Goal: Obtain resource: Download file/media

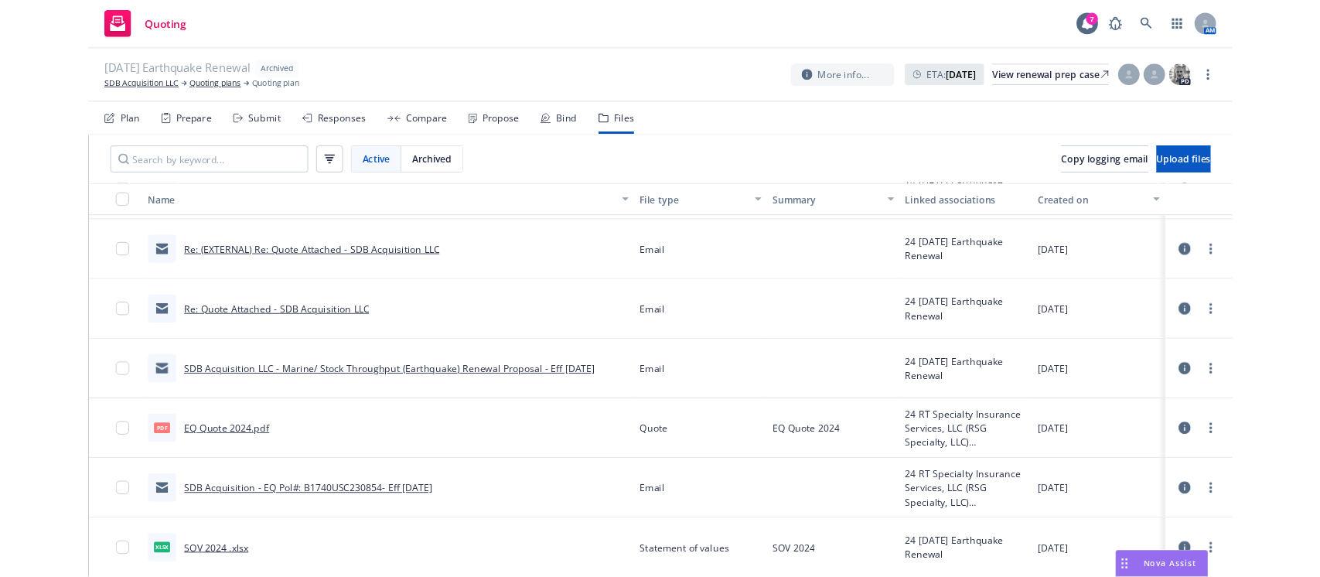
scroll to position [678, 0]
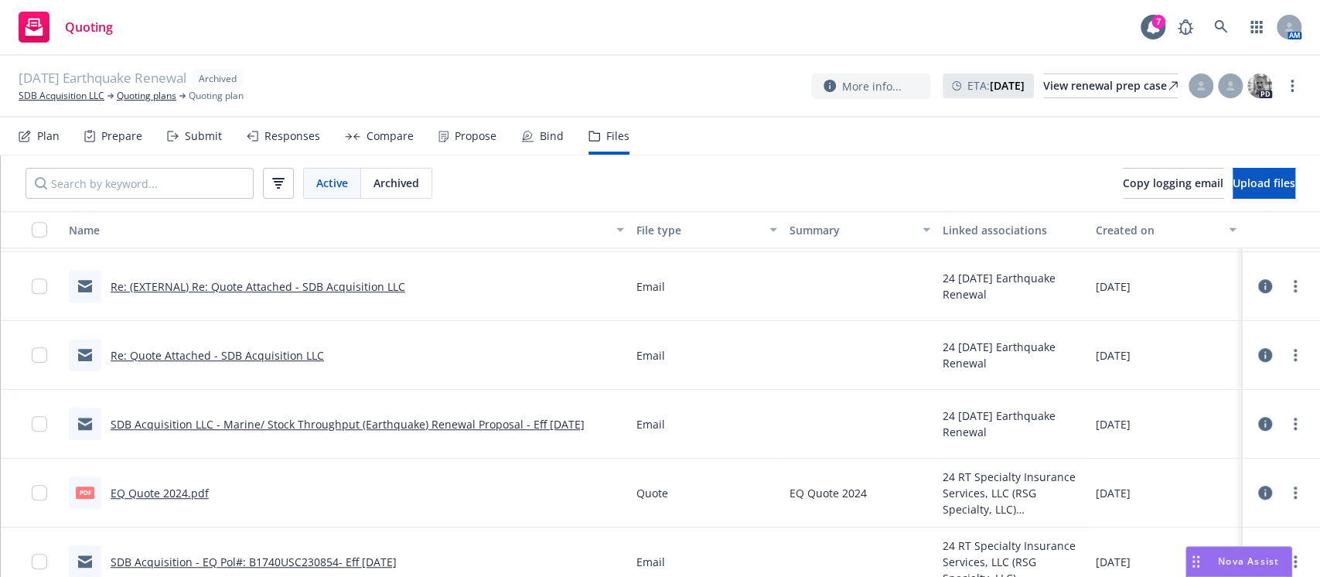
click at [180, 351] on link "Re: Quote Attached - SDB Acquisition LLC" at bounding box center [217, 355] width 213 height 15
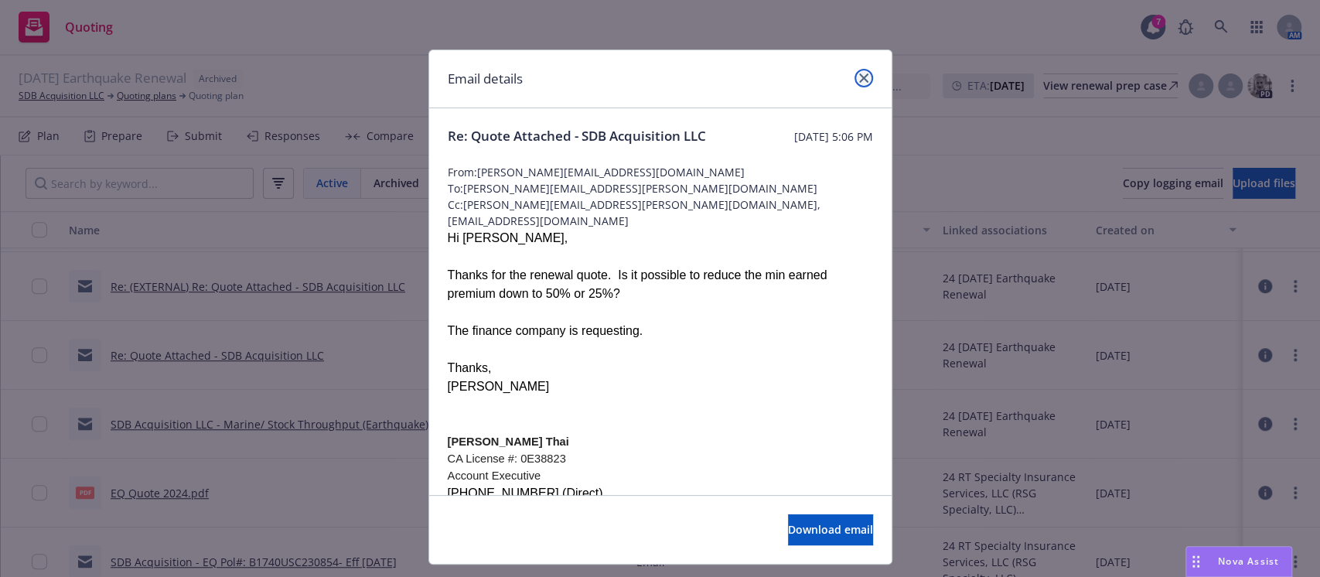
click at [859, 74] on icon "close" at bounding box center [863, 77] width 9 height 9
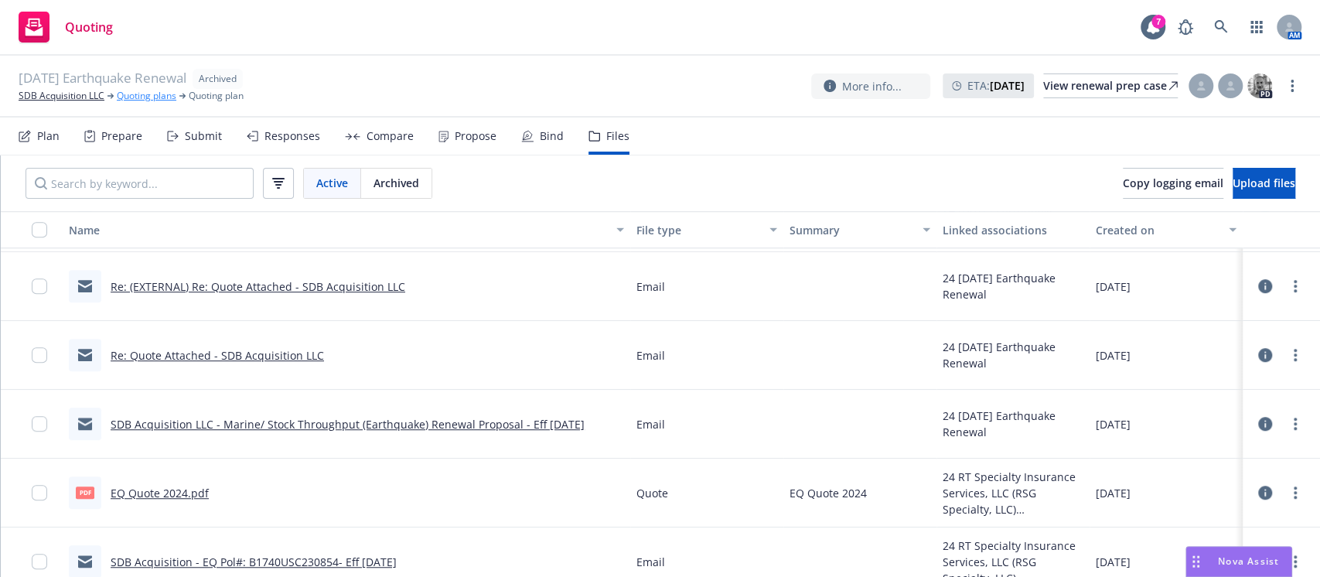
click at [145, 89] on link "Quoting plans" at bounding box center [147, 96] width 60 height 14
